Goal: Task Accomplishment & Management: Manage account settings

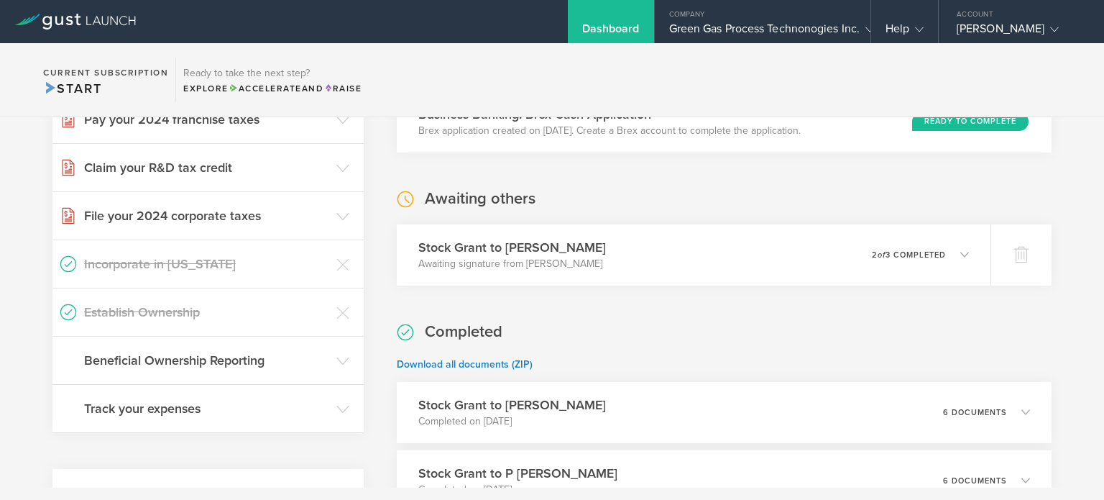
scroll to position [316, 0]
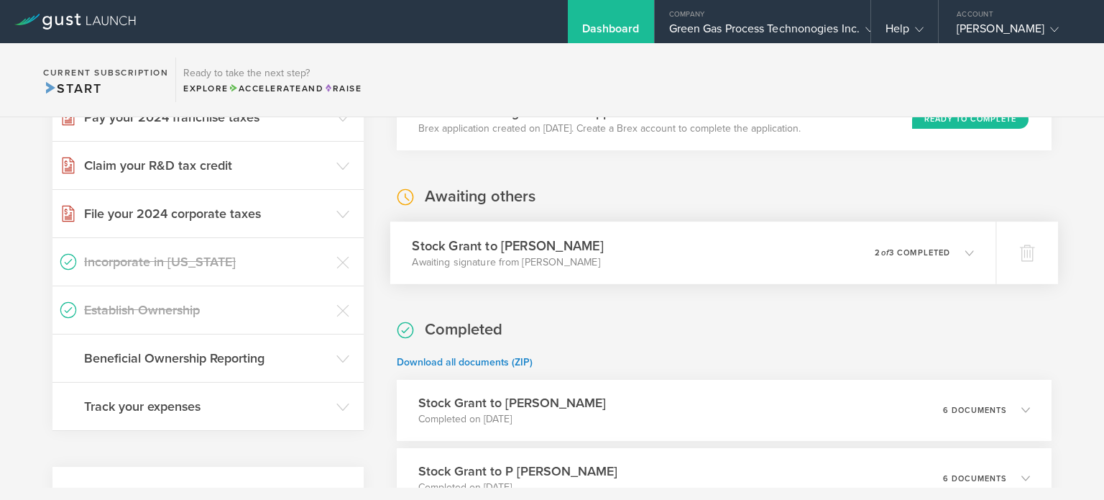
click at [652, 232] on div "Stock Grant to Dominique Richon Awaiting signature from Dominique Richon 0 unde…" at bounding box center [693, 252] width 606 height 63
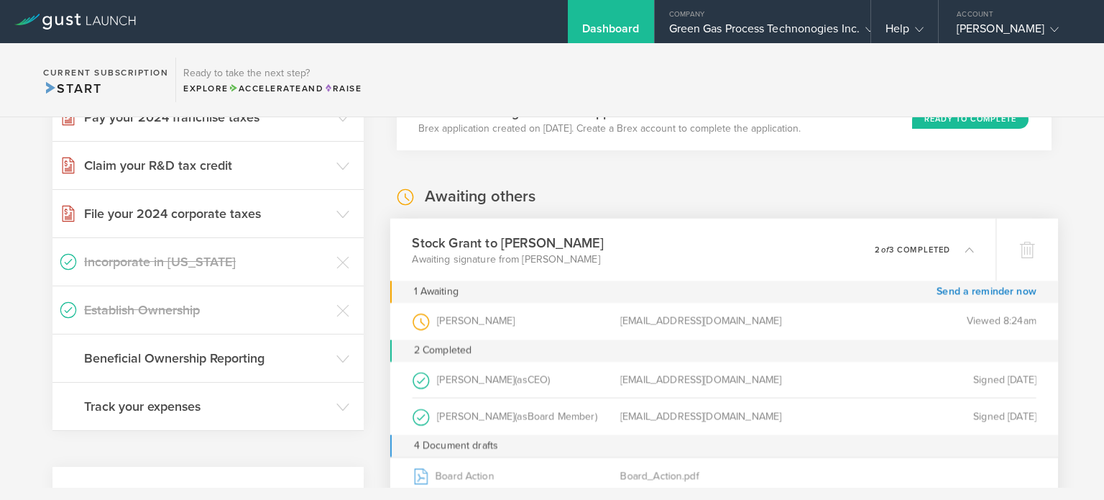
click at [652, 232] on div "Stock Grant to Dominique Richon Awaiting signature from Dominique Richon 0 unde…" at bounding box center [693, 249] width 606 height 63
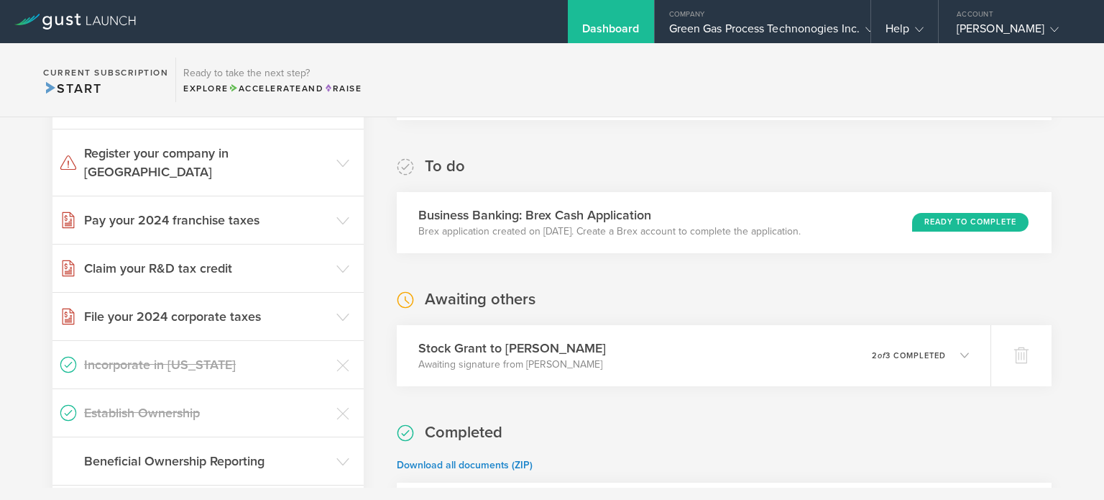
scroll to position [259, 0]
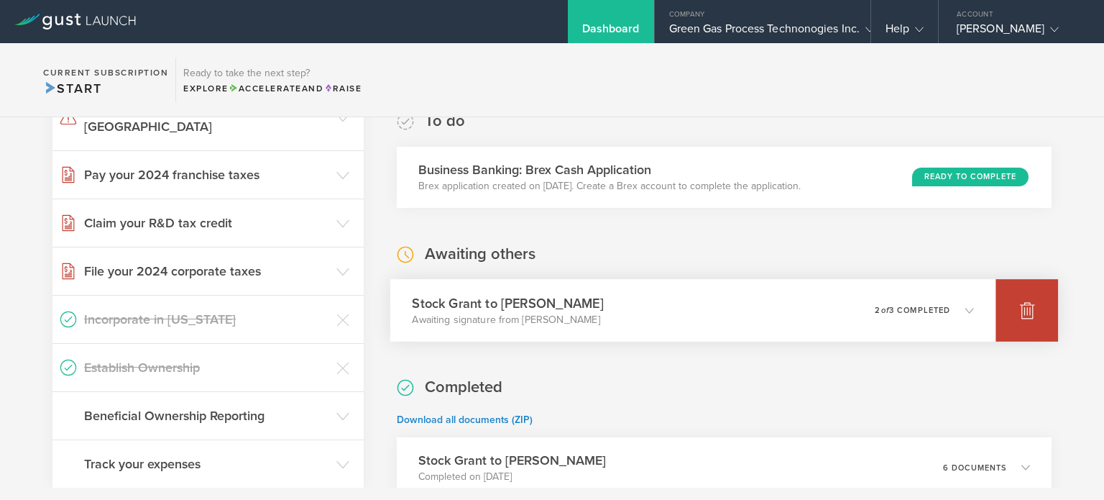
click at [996, 327] on div at bounding box center [1027, 310] width 63 height 63
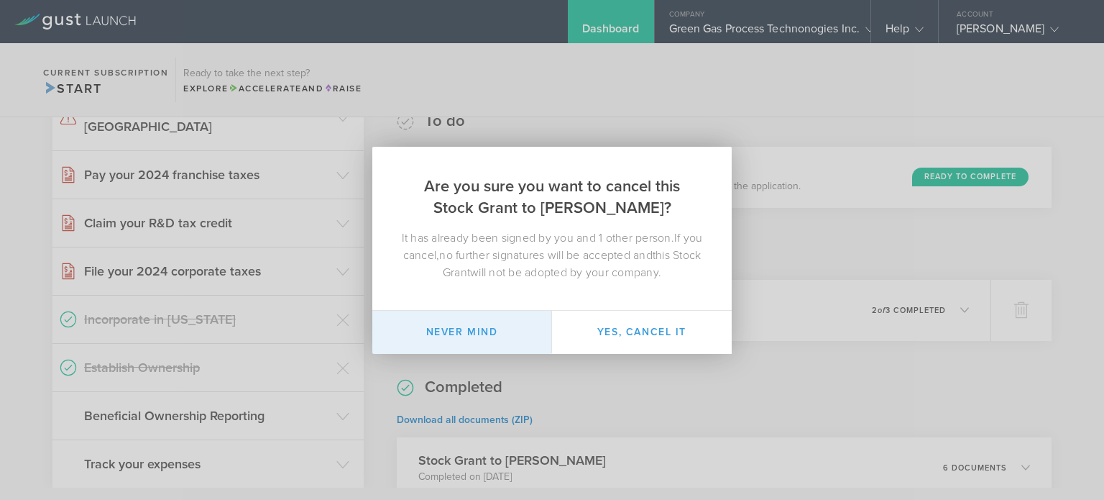
click at [511, 344] on button "Never mind" at bounding box center [462, 332] width 180 height 43
